Goal: Find specific page/section: Find specific page/section

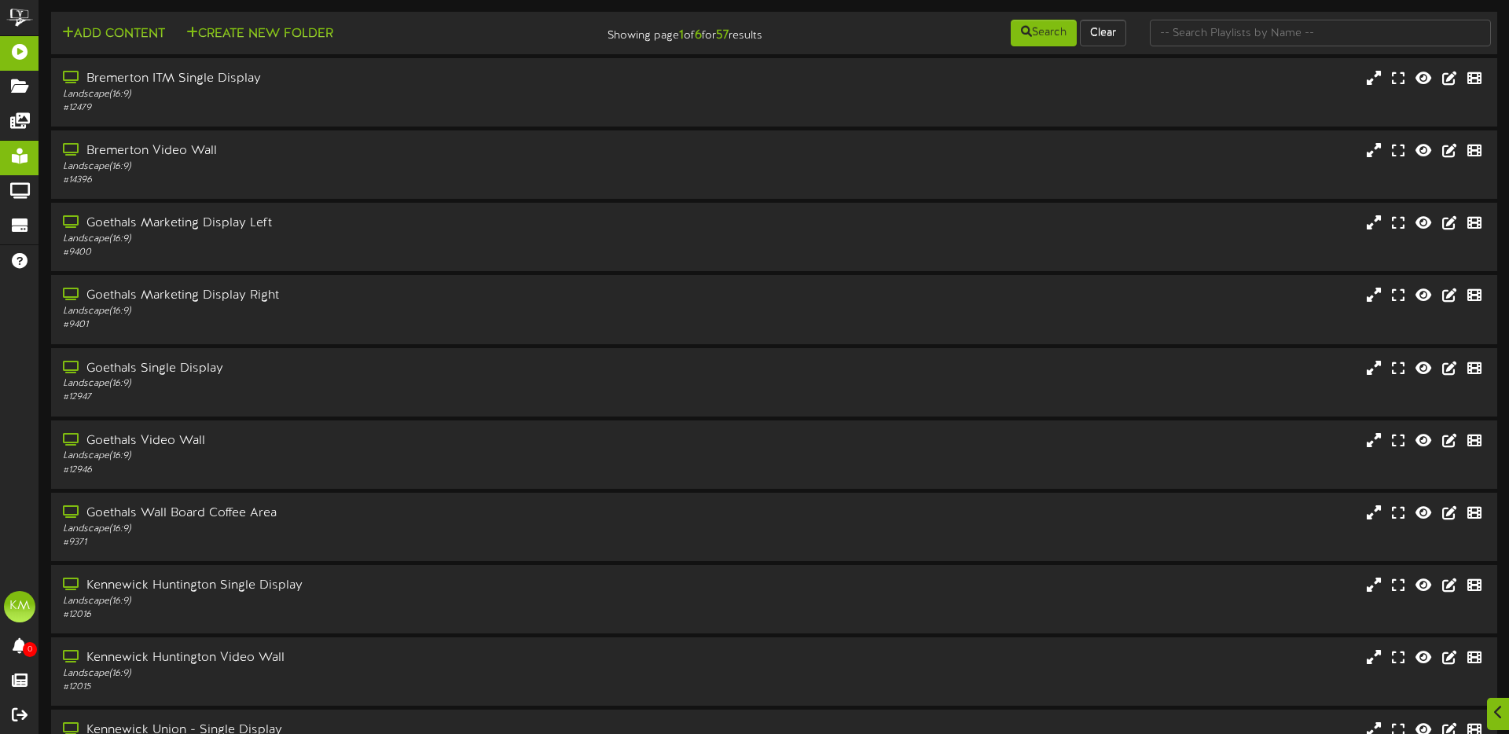
scroll to position [108, 0]
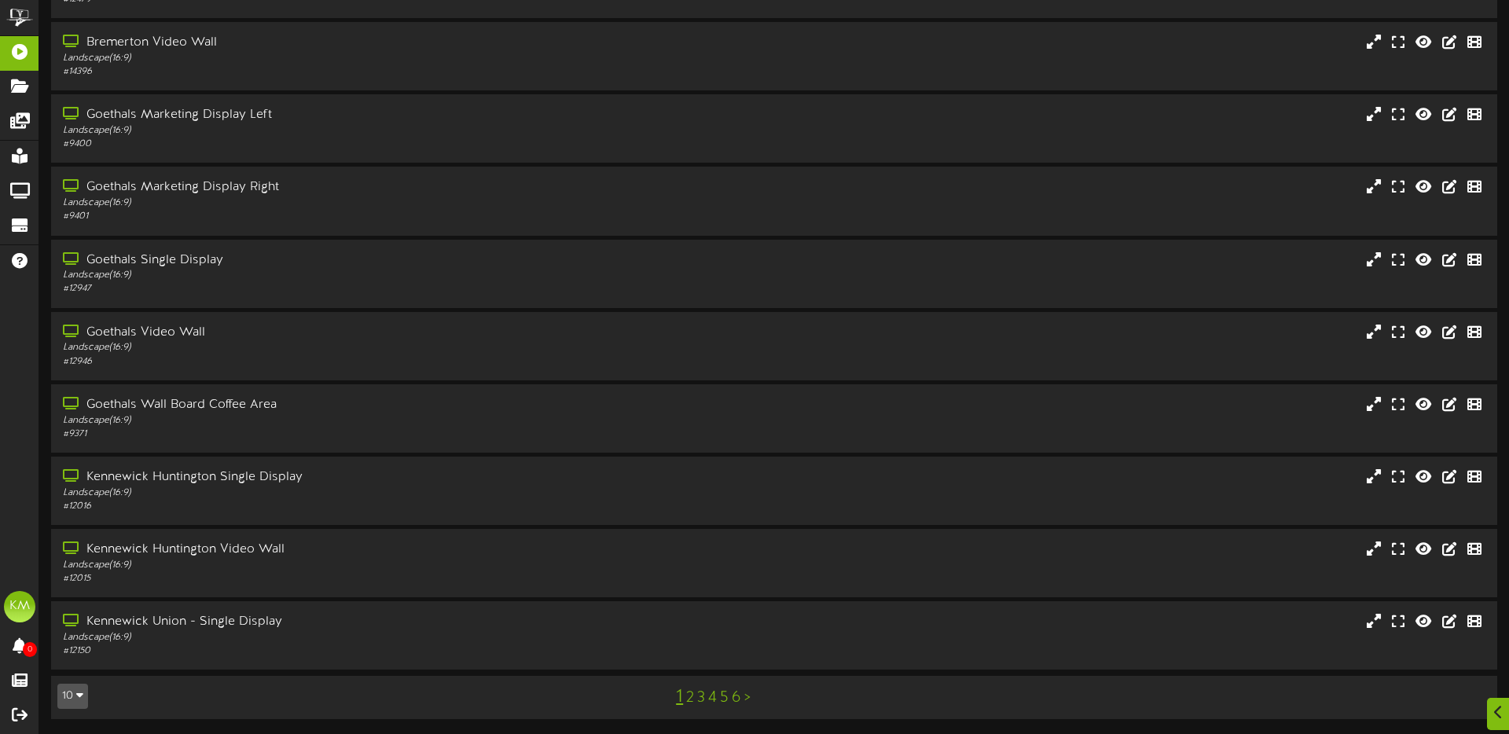
click at [714, 698] on link "4" at bounding box center [712, 697] width 9 height 17
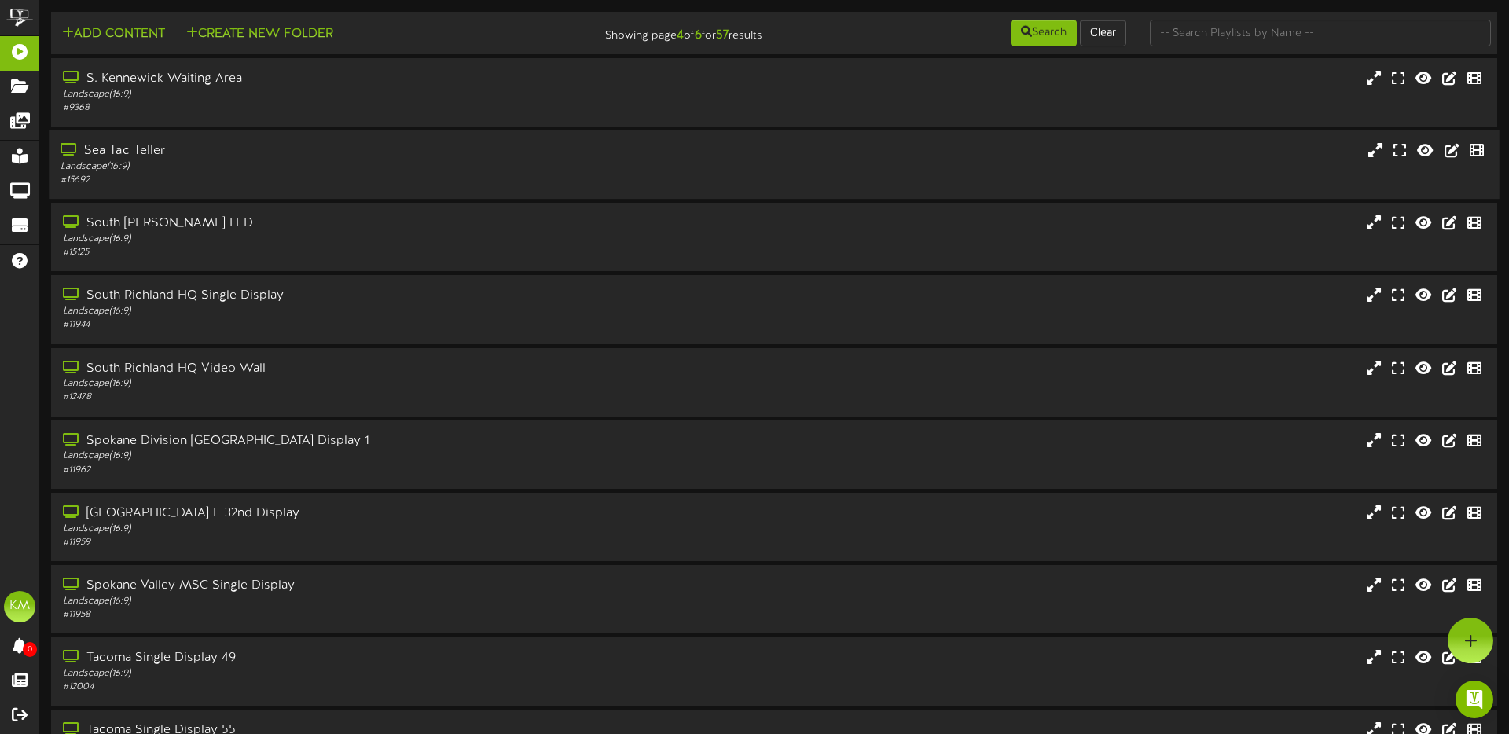
click at [145, 150] on div "Sea Tac Teller" at bounding box center [351, 151] width 581 height 18
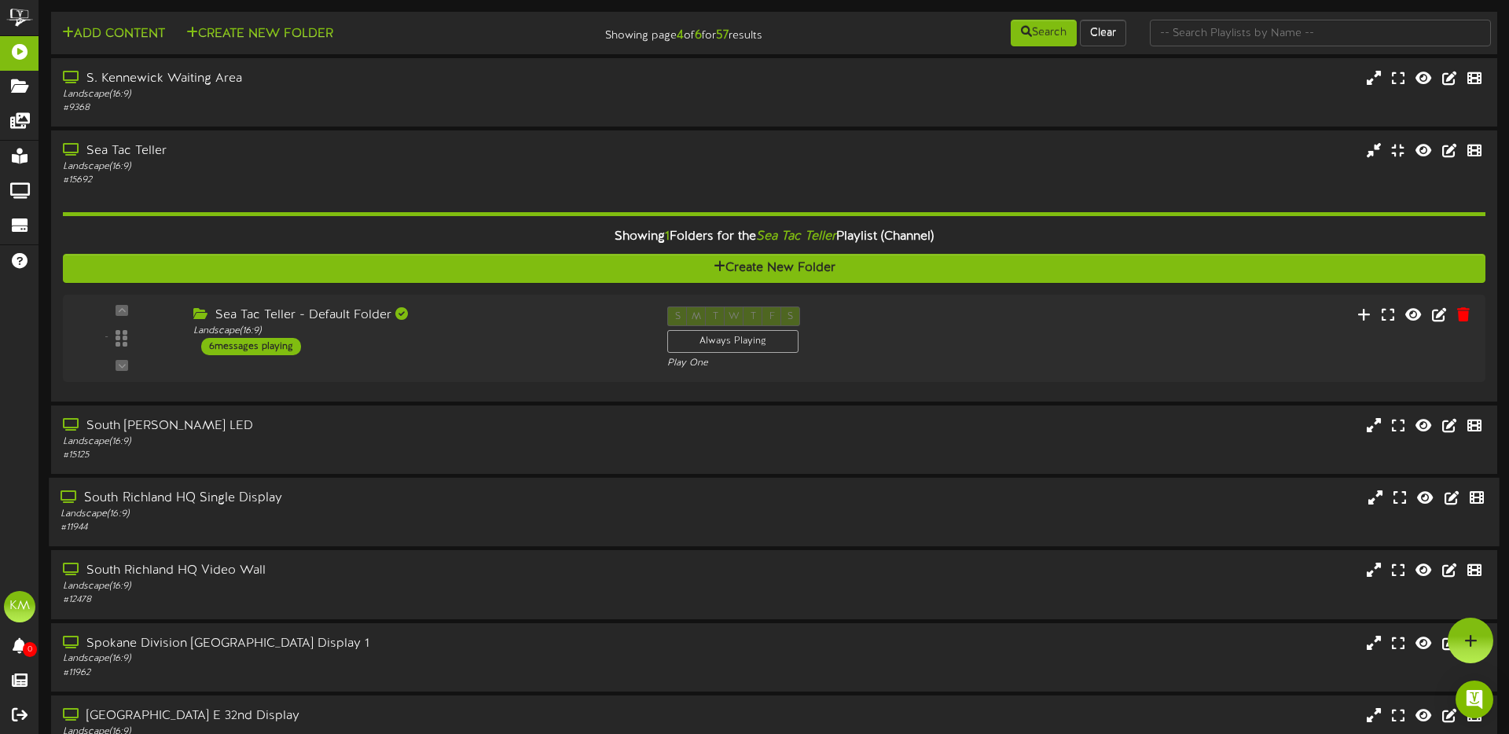
click at [372, 511] on div "Landscape ( 16:9 )" at bounding box center [351, 514] width 581 height 13
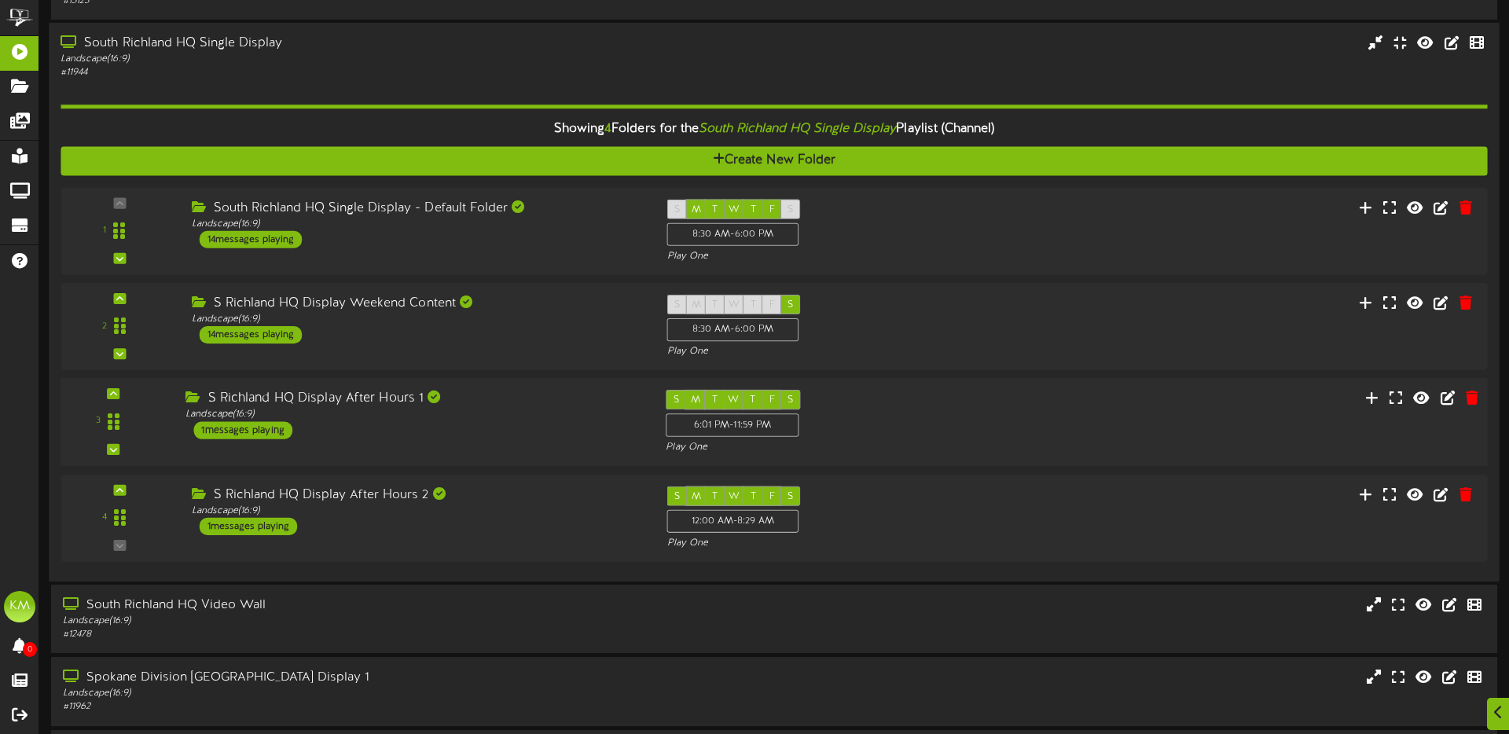
scroll to position [458, 0]
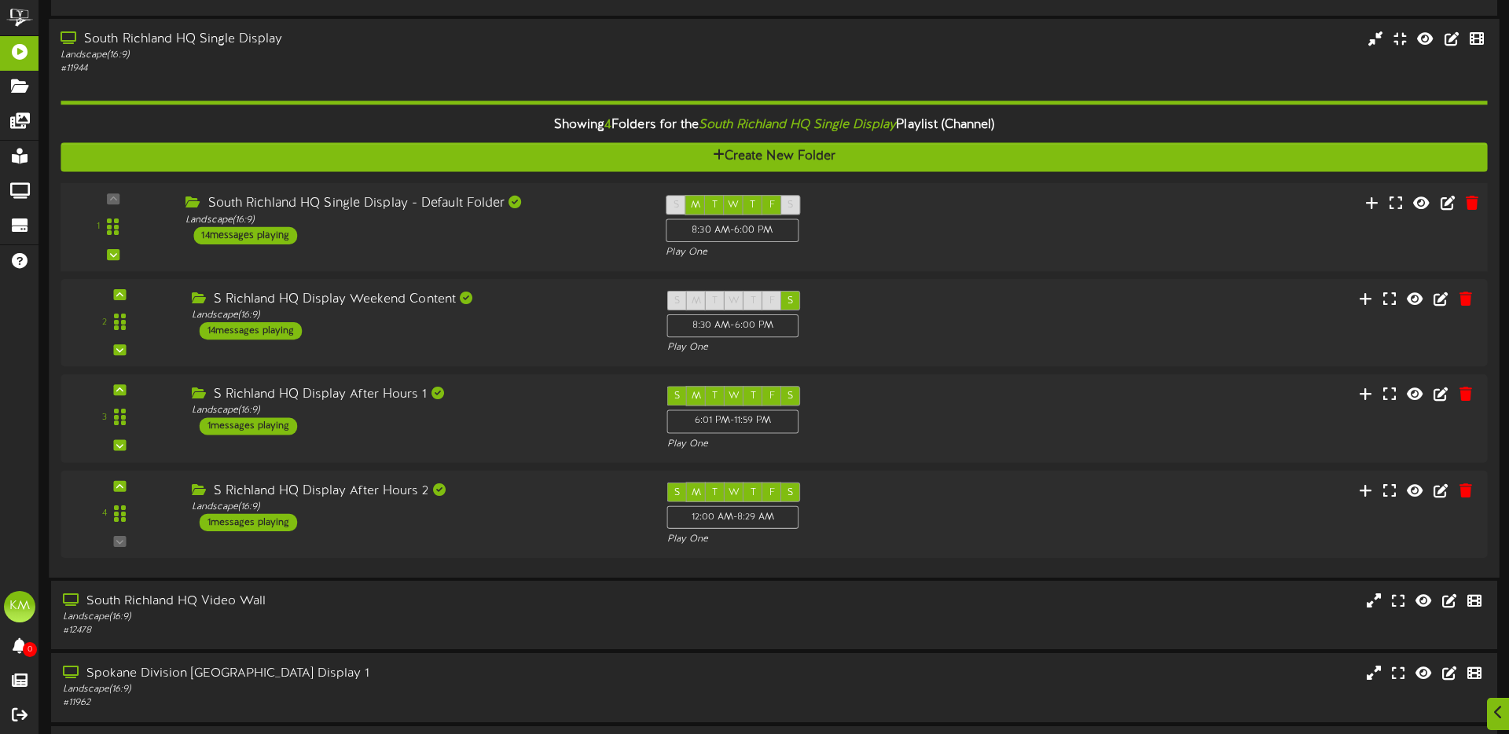
click at [390, 196] on div "South Richland HQ Single Display - Default Folder" at bounding box center [413, 204] width 457 height 18
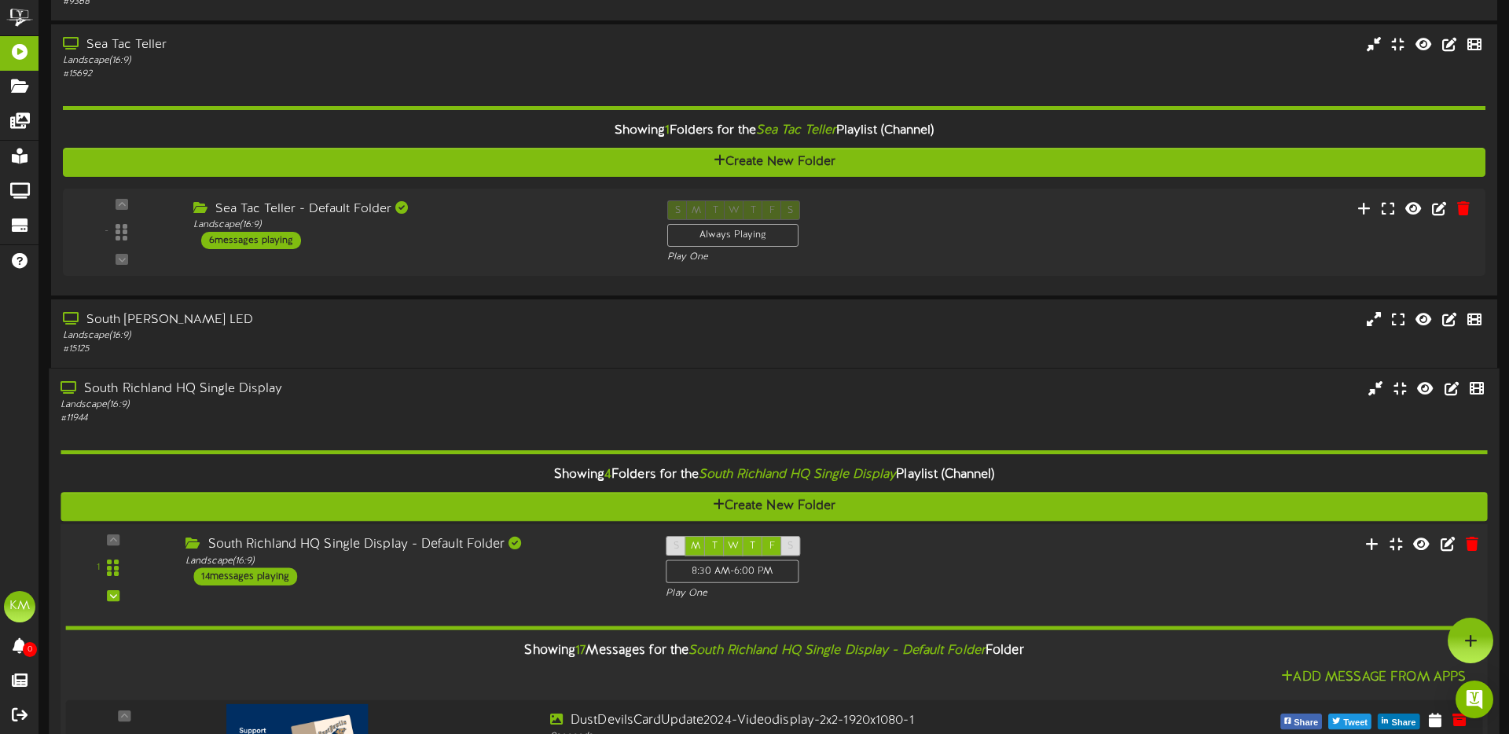
scroll to position [81, 0]
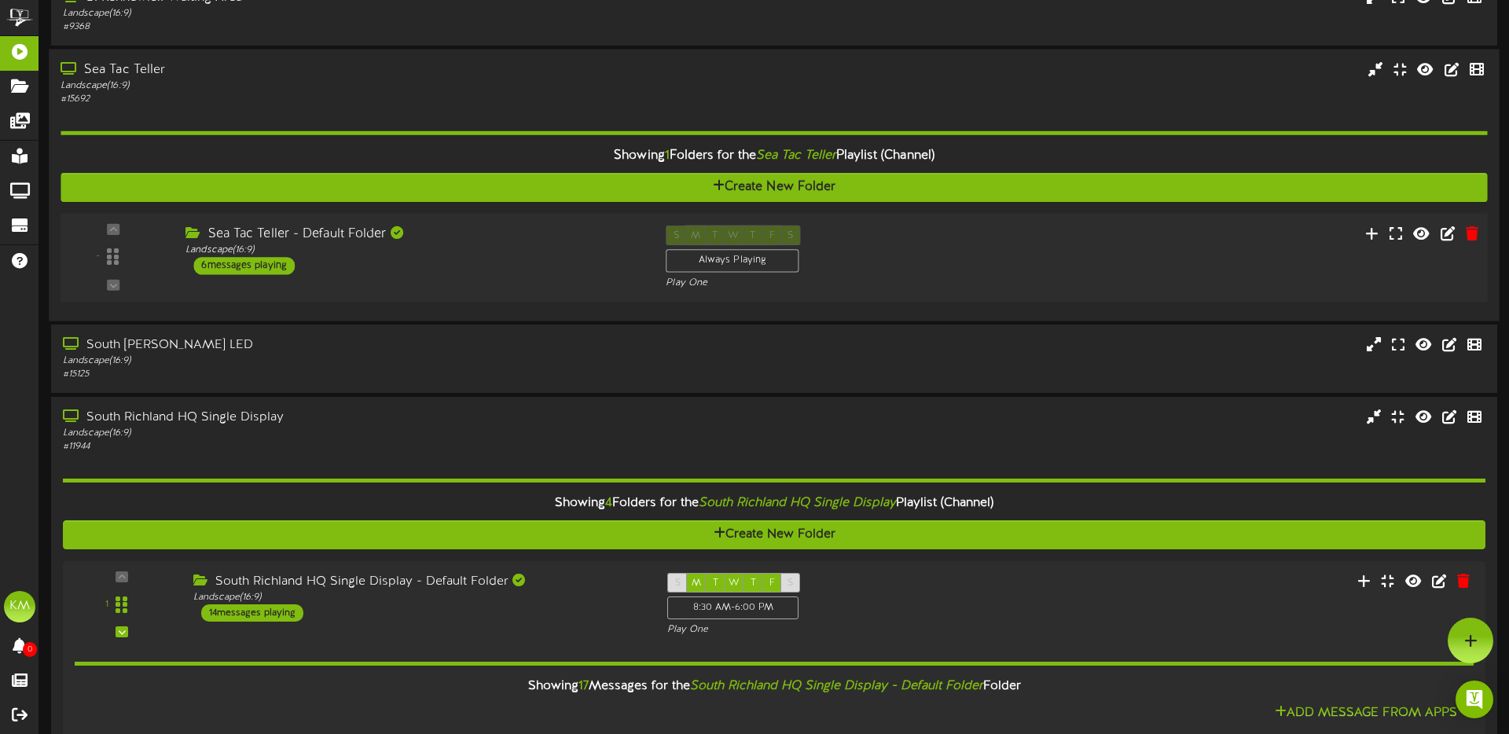
click at [485, 261] on div "Sea Tac Teller - Default Folder Landscape ( 16:9 ) 6 messages playing" at bounding box center [414, 251] width 480 height 50
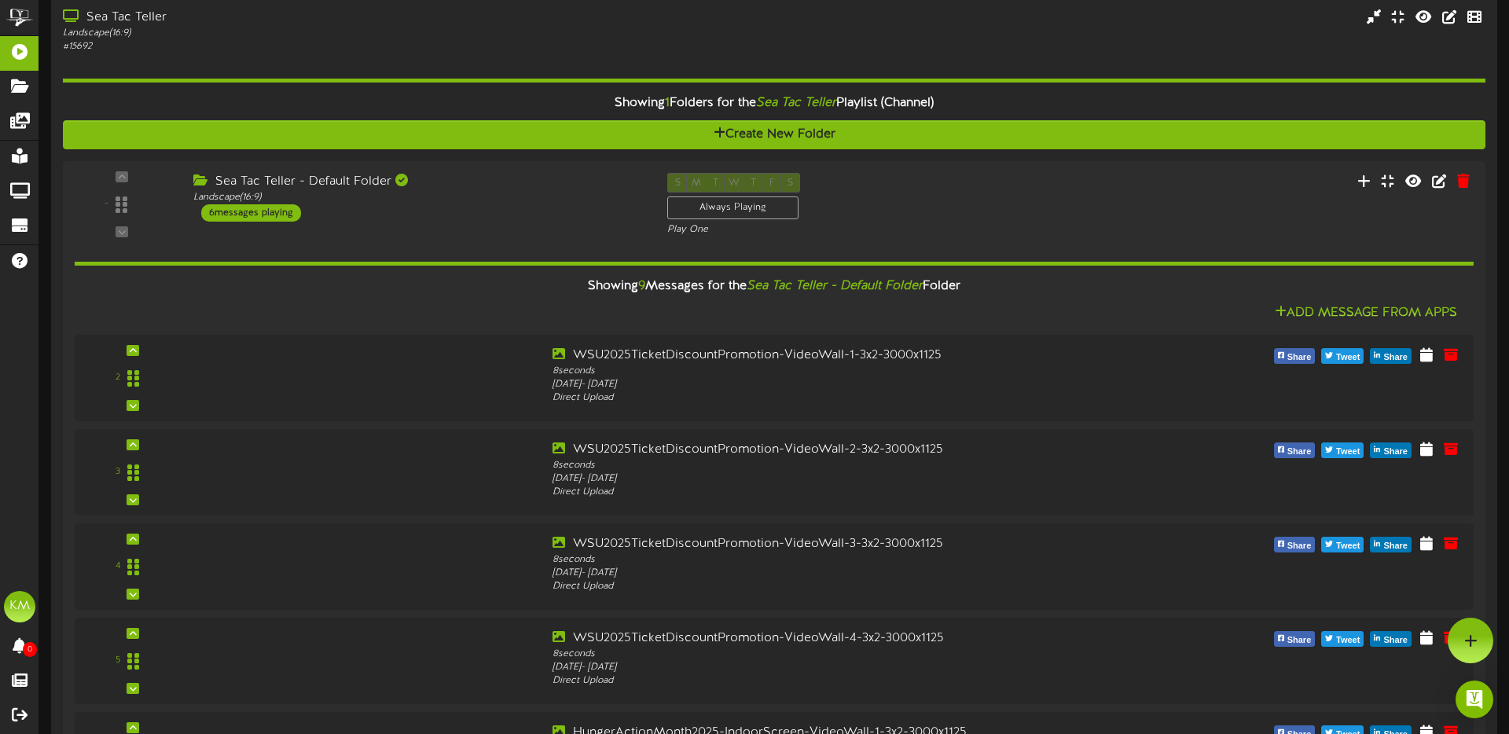
scroll to position [132, 0]
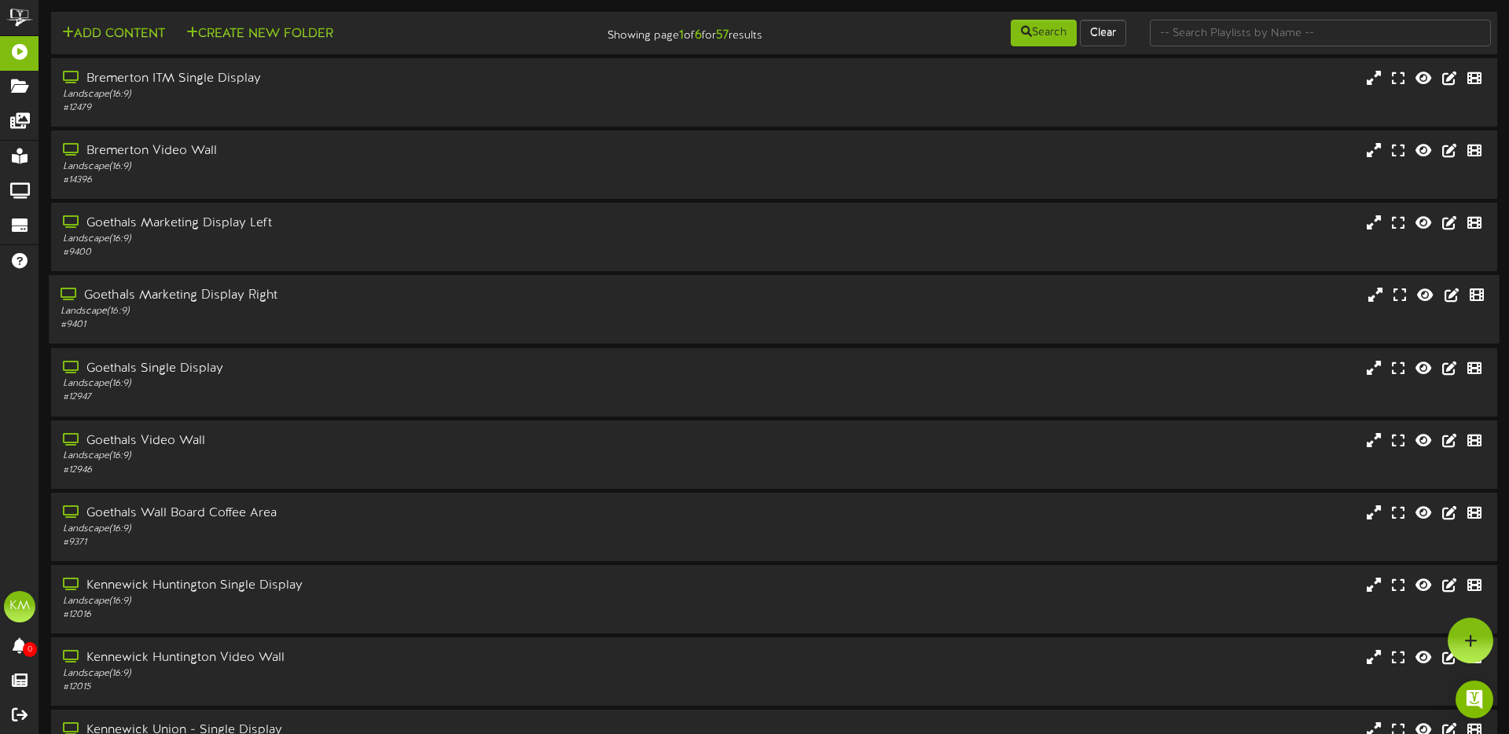
scroll to position [108, 0]
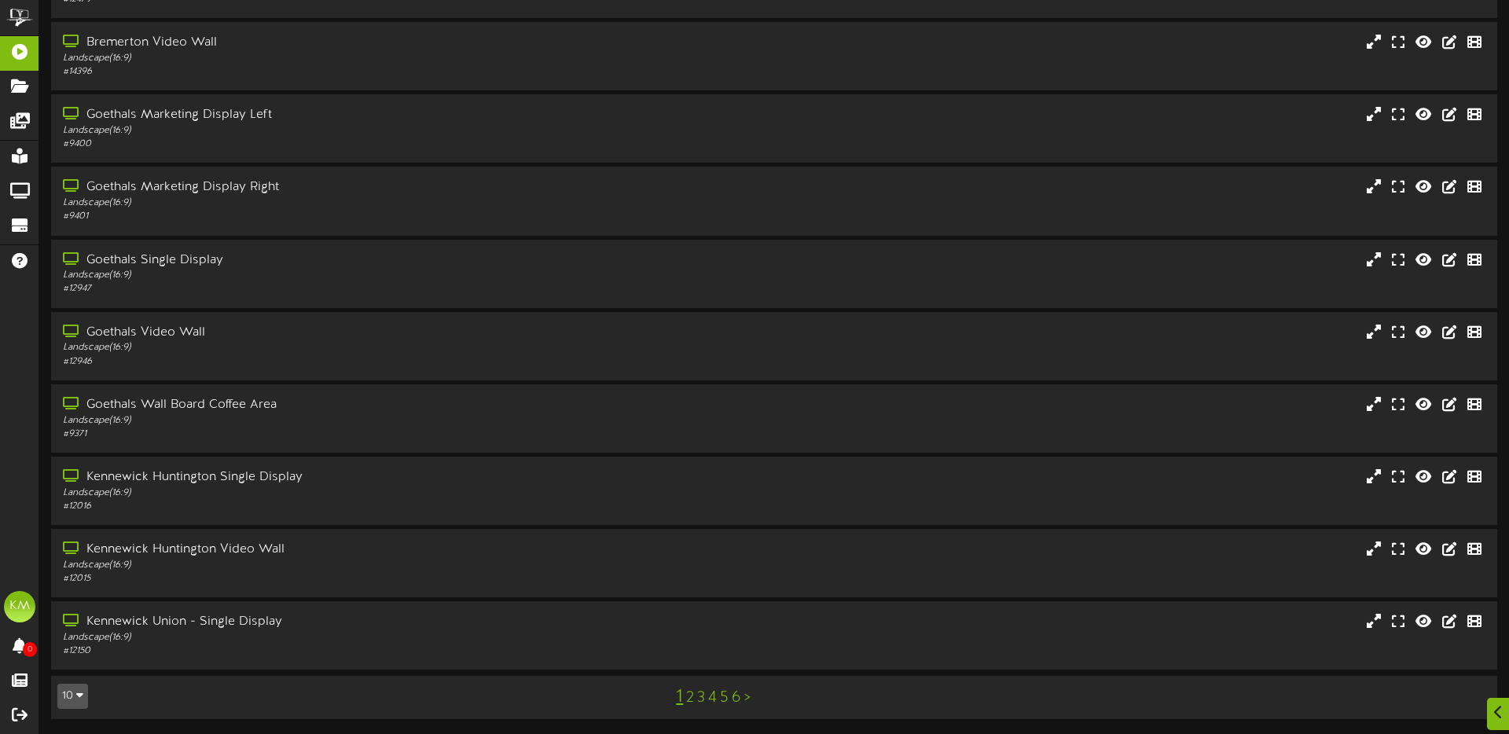
click at [712, 694] on link "4" at bounding box center [712, 697] width 9 height 17
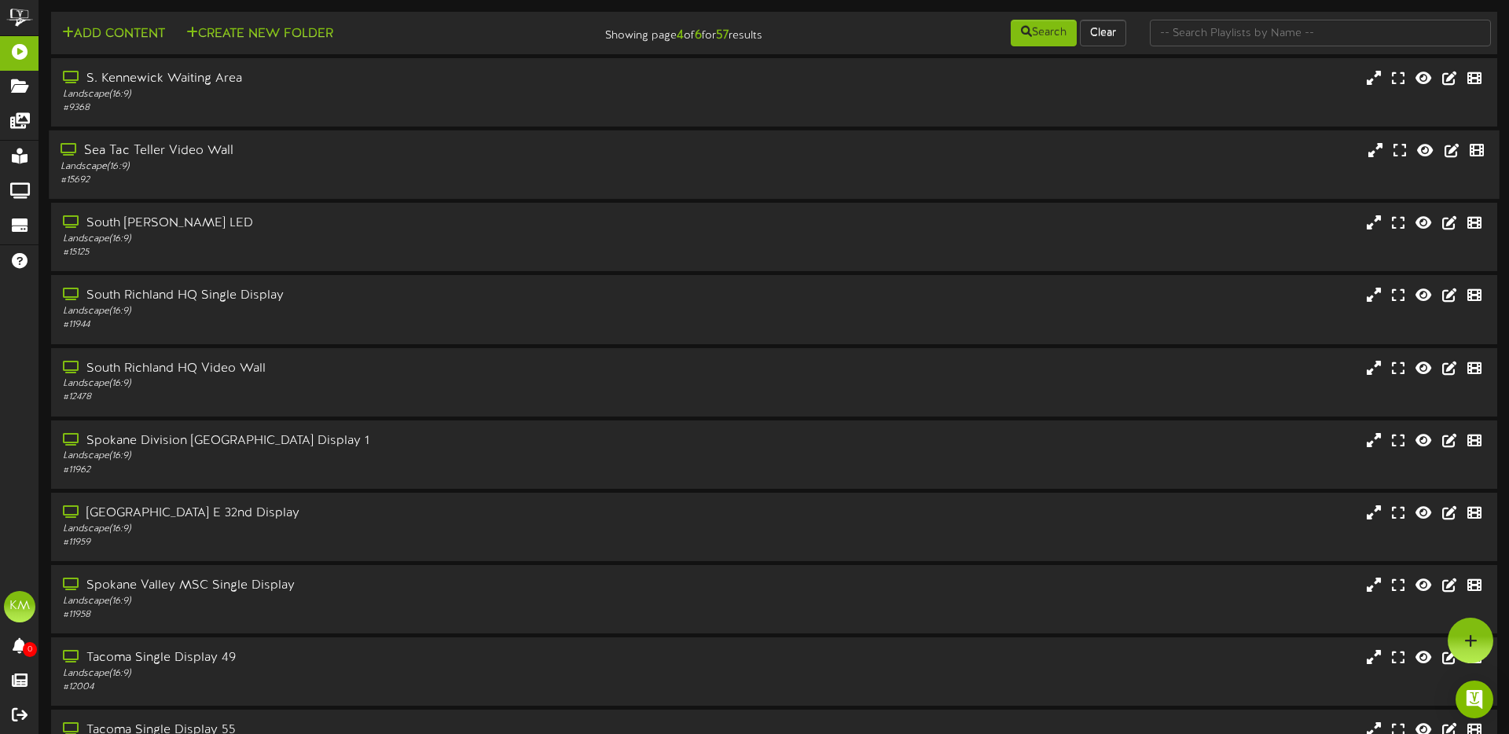
click at [345, 178] on div "# 15692" at bounding box center [351, 180] width 581 height 13
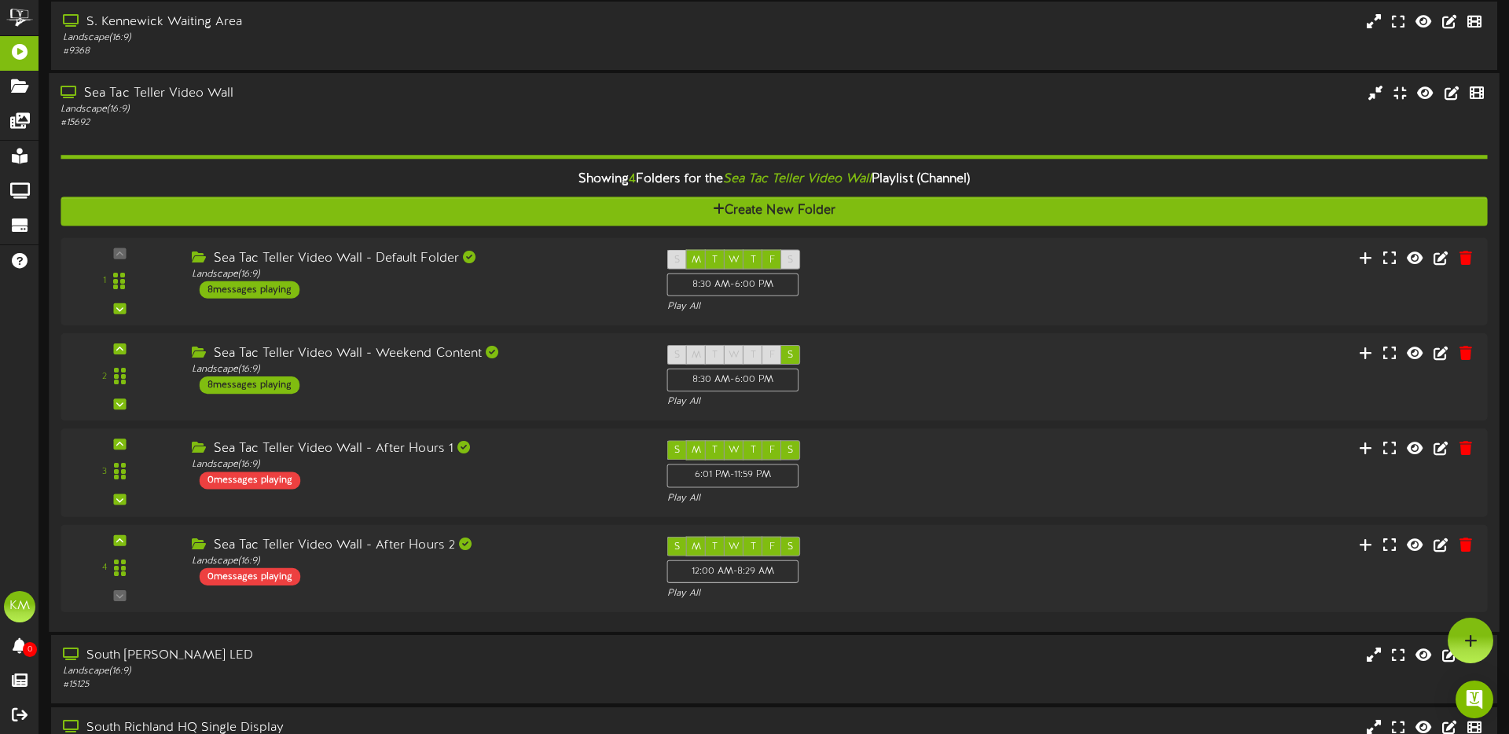
scroll to position [55, 0]
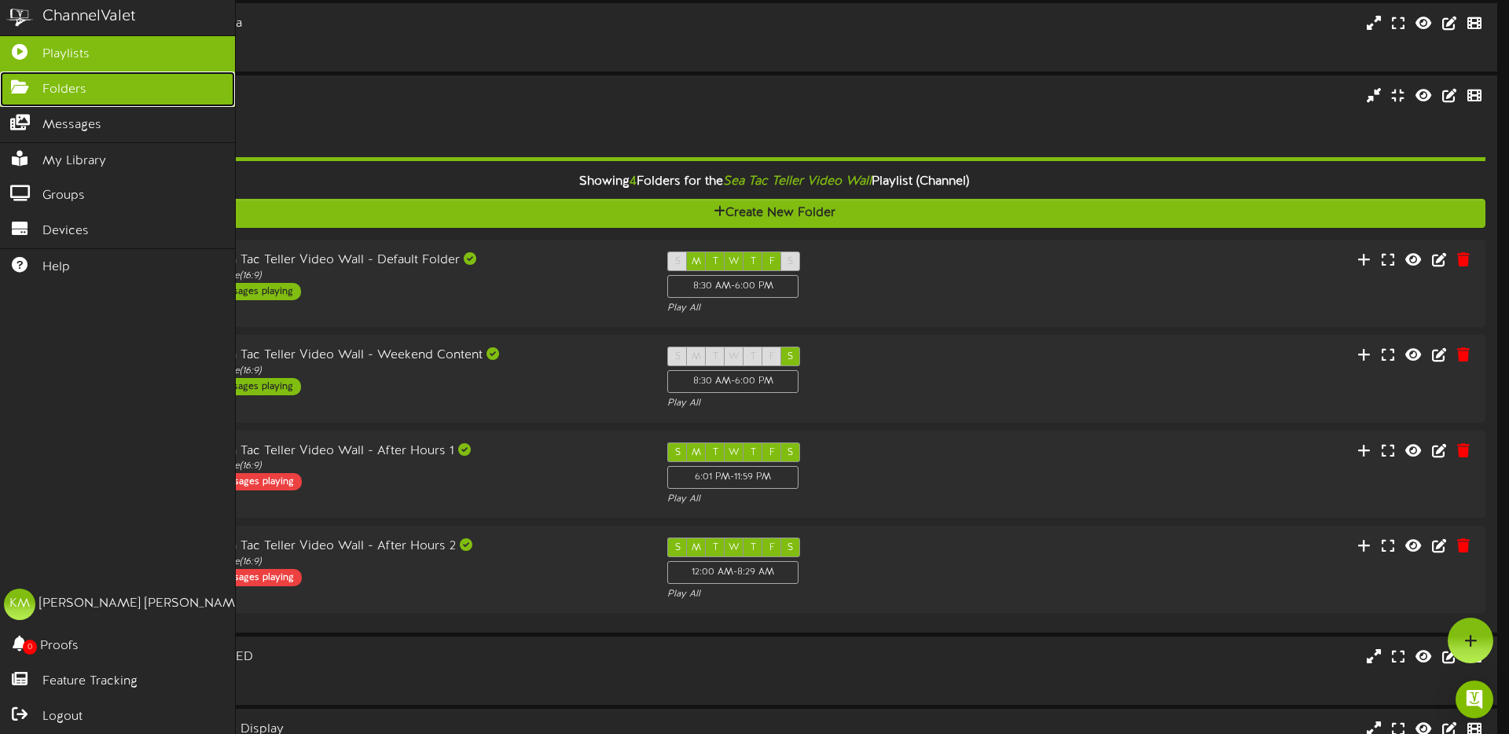
click at [57, 83] on span "Folders" at bounding box center [64, 90] width 44 height 18
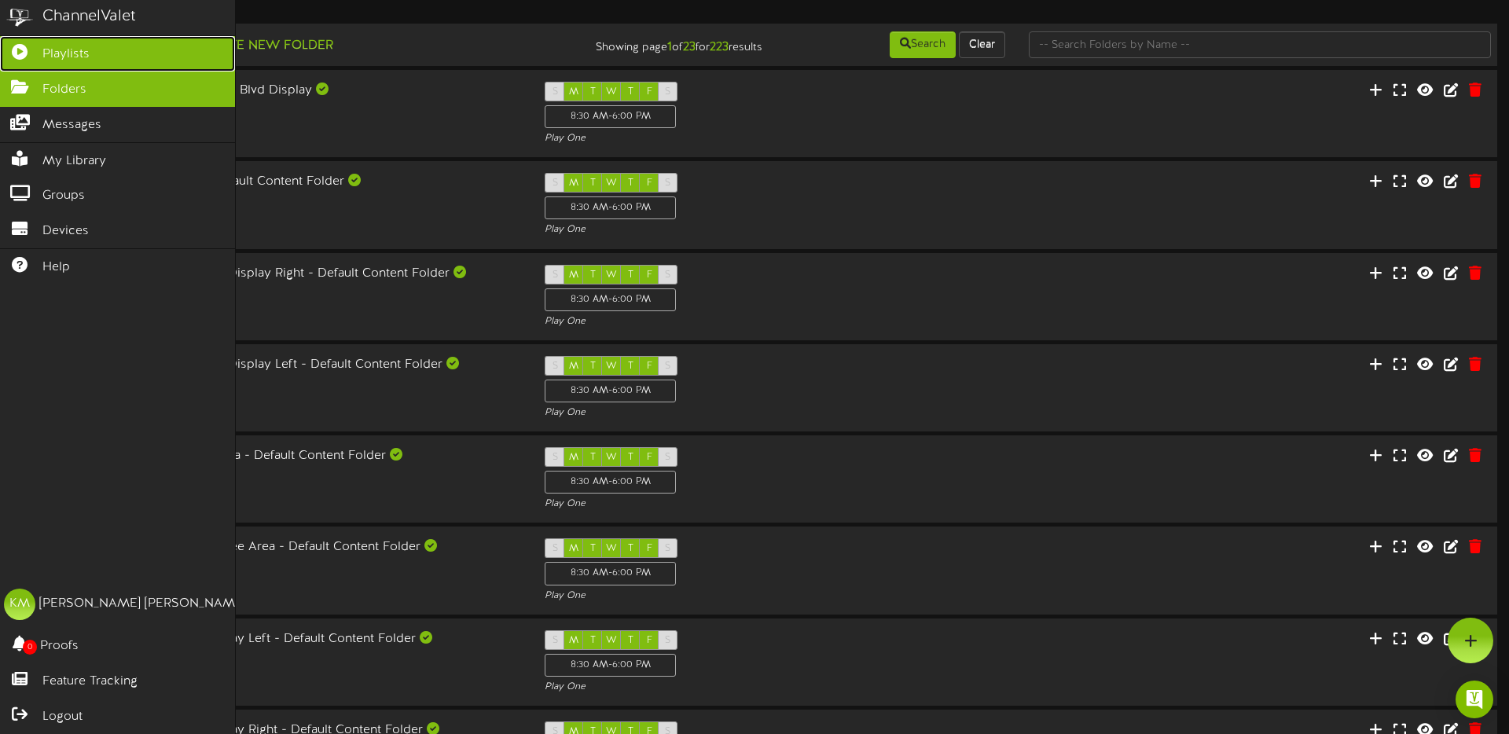
click at [75, 58] on span "Playlists" at bounding box center [65, 55] width 47 height 18
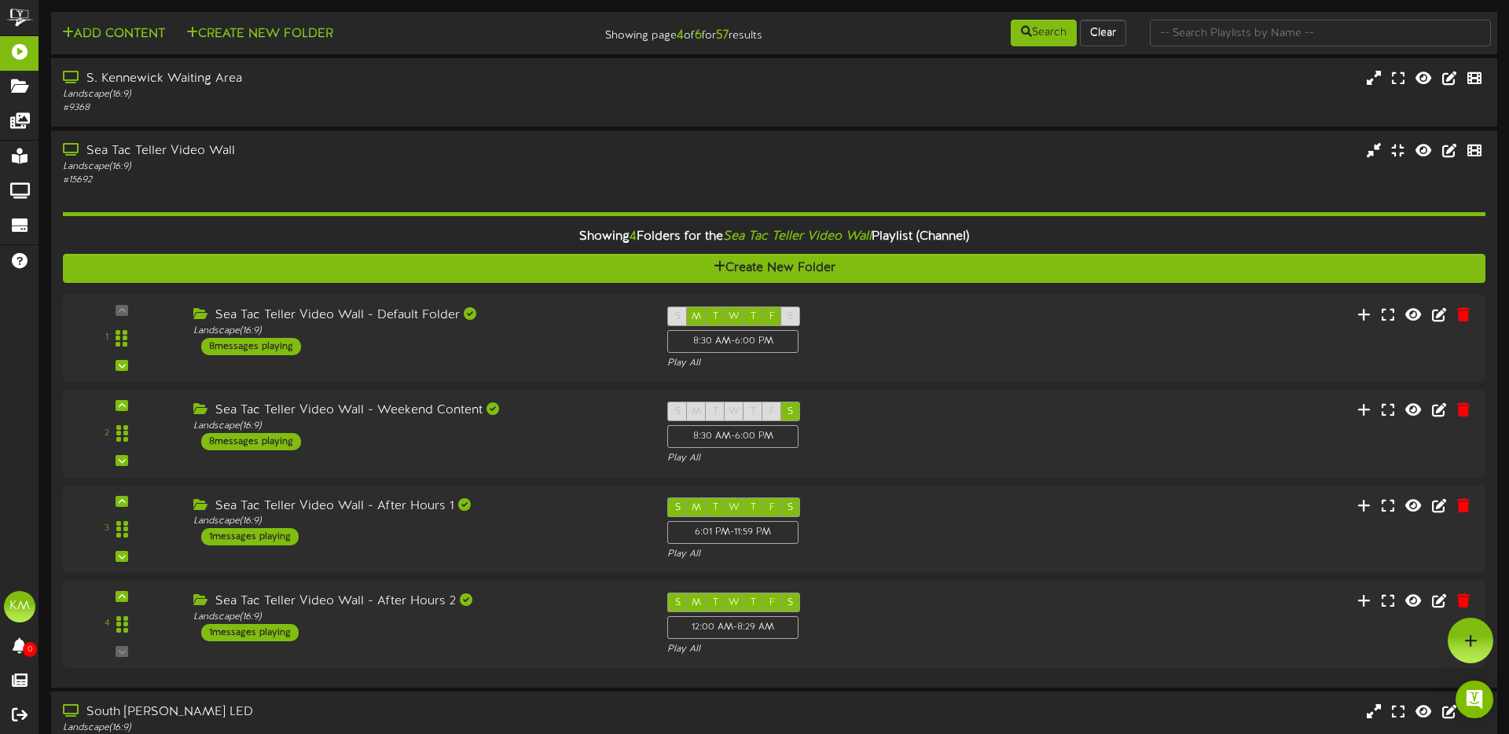
click at [727, 6] on div "Add Content Create New Folder Showing page 4 of 6 for 57 results Search Clear" at bounding box center [774, 665] width 1470 height 1331
